Goal: Transaction & Acquisition: Purchase product/service

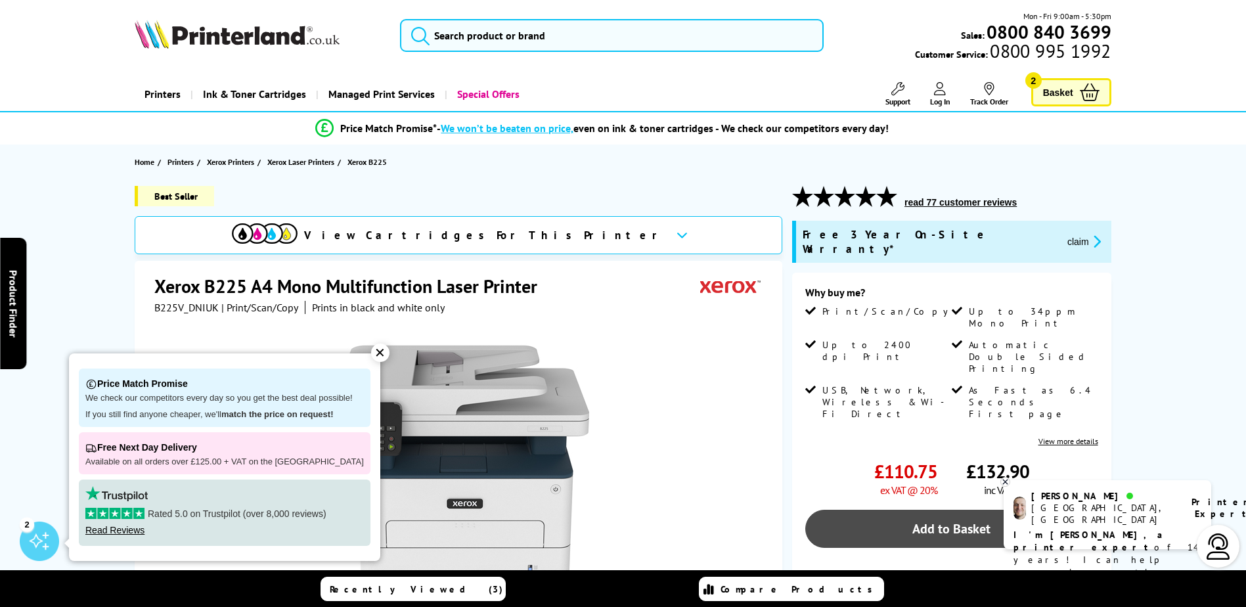
click at [946, 510] on link "Add to Basket" at bounding box center [951, 529] width 293 height 38
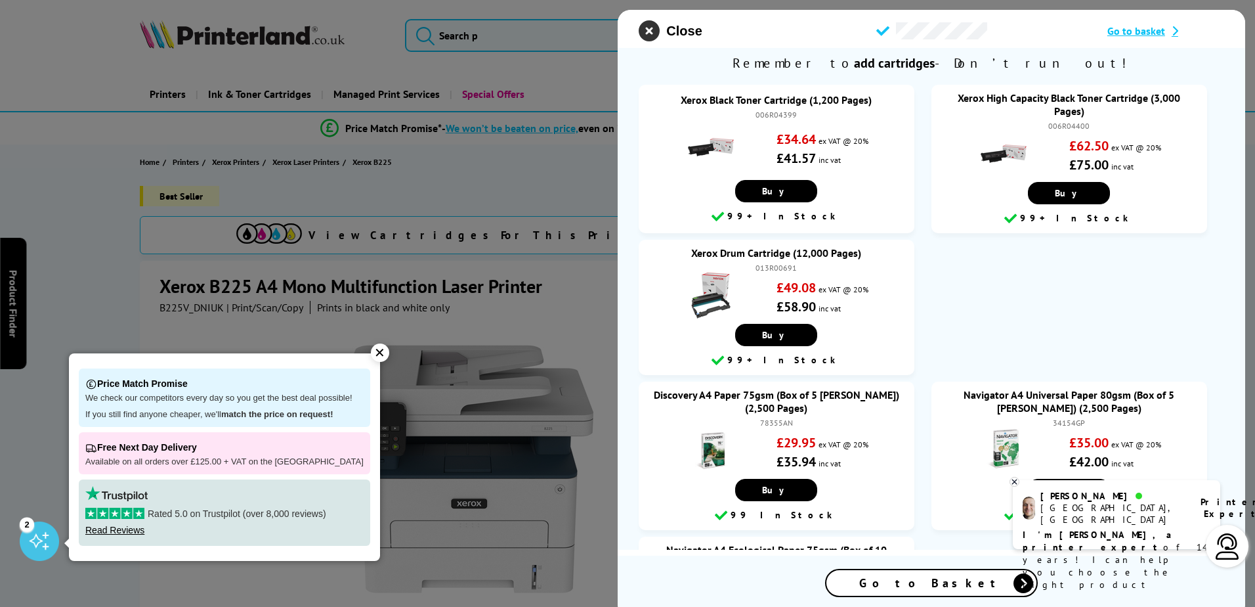
click at [649, 35] on icon "close modal" at bounding box center [649, 30] width 21 height 21
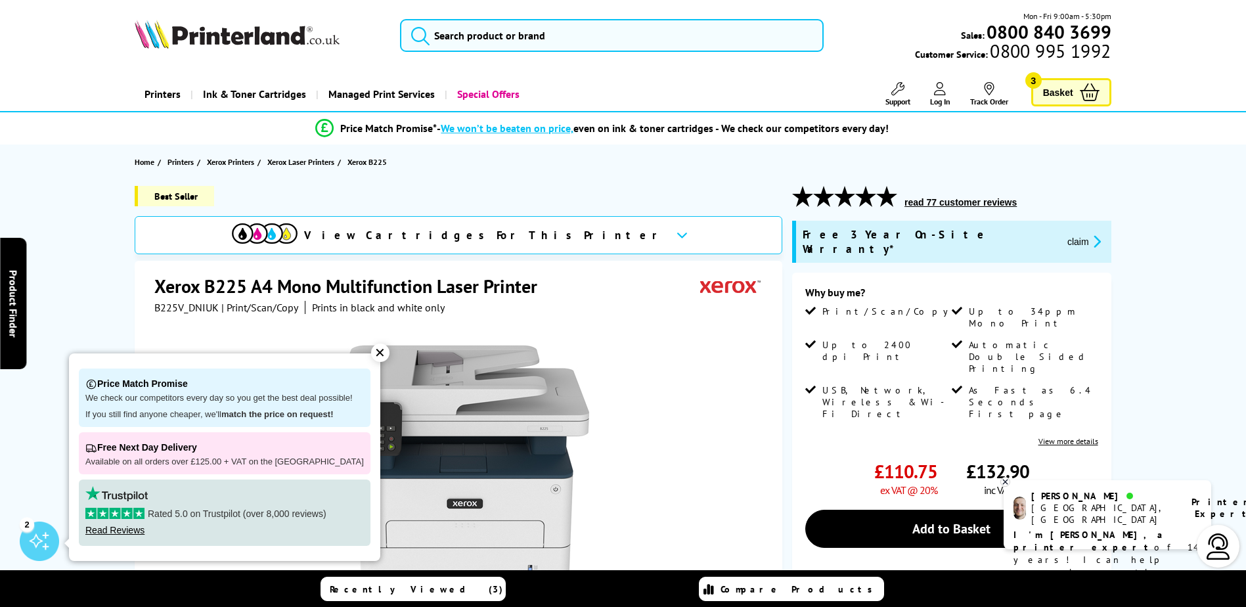
click at [1064, 89] on span "Basket" at bounding box center [1058, 92] width 30 height 18
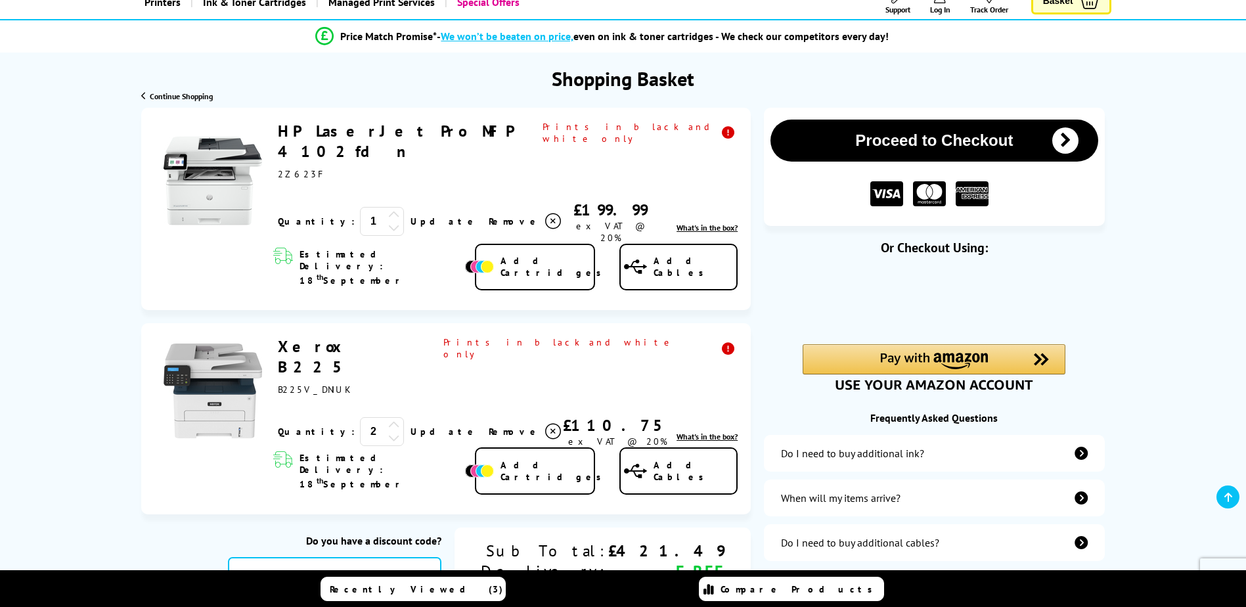
scroll to position [94, 0]
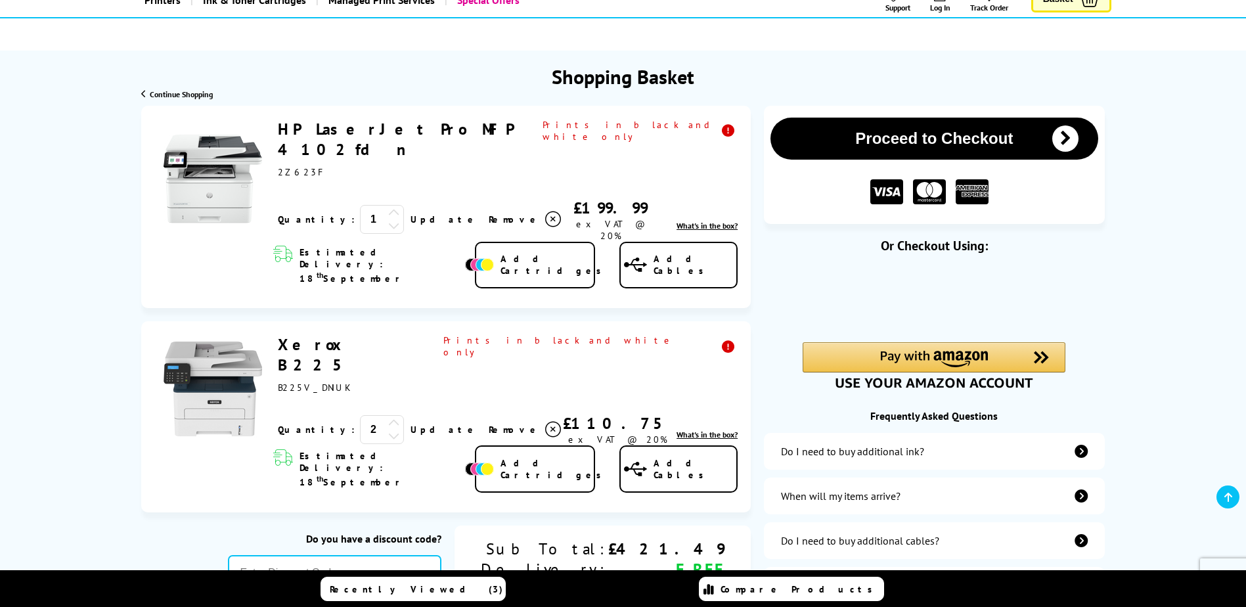
click at [388, 429] on icon at bounding box center [394, 435] width 12 height 12
